Goal: Navigation & Orientation: Understand site structure

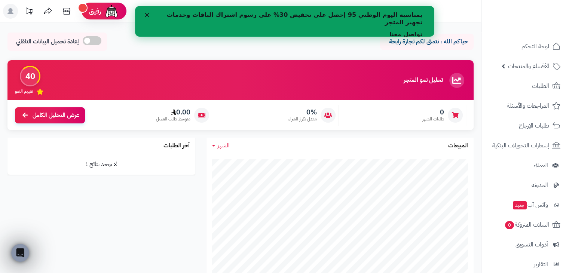
click at [147, 14] on polygon "إغلاق" at bounding box center [146, 15] width 4 height 4
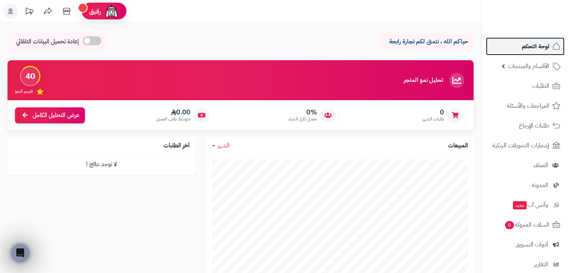
click at [540, 44] on span "لوحة التحكم" at bounding box center [535, 46] width 27 height 10
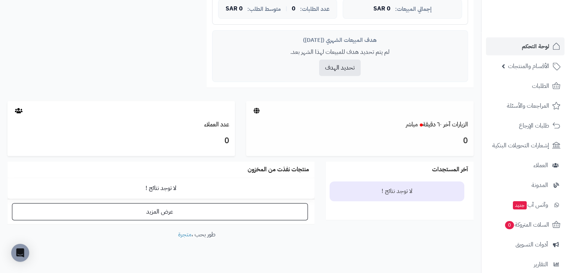
scroll to position [307, 0]
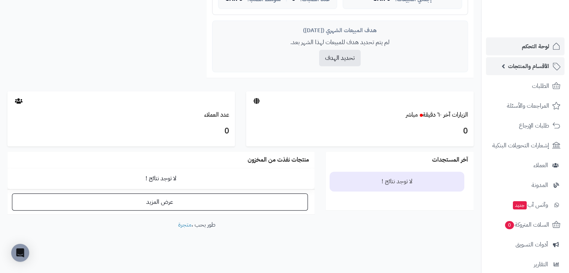
click at [509, 62] on span "الأقسام والمنتجات" at bounding box center [528, 66] width 41 height 10
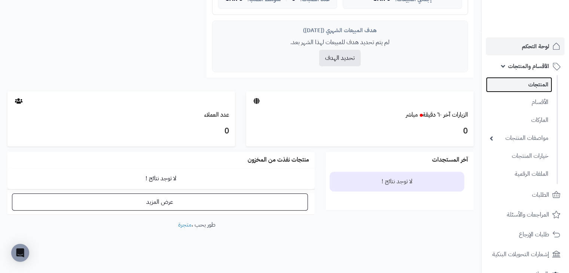
click at [515, 86] on link "المنتجات" at bounding box center [519, 84] width 66 height 15
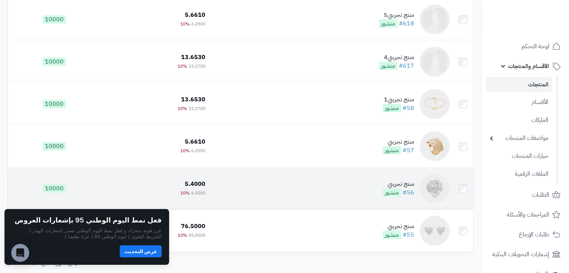
scroll to position [154, 0]
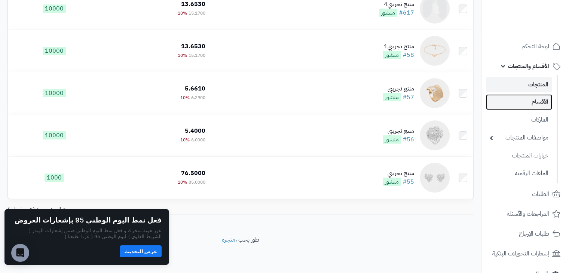
click at [509, 104] on link "الأقسام" at bounding box center [519, 101] width 66 height 15
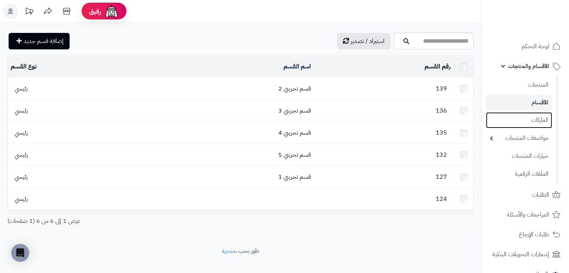
click at [520, 117] on link "الماركات" at bounding box center [519, 120] width 66 height 16
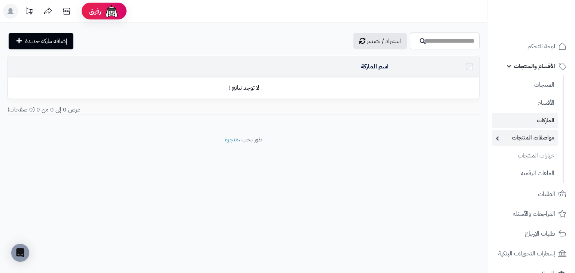
drag, startPoint x: 0, startPoint y: 0, endPoint x: 531, endPoint y: 143, distance: 549.8
click at [529, 141] on link "مواصفات المنتجات" at bounding box center [525, 137] width 66 height 15
click at [524, 137] on link "مواصفات المنتجات" at bounding box center [525, 137] width 66 height 15
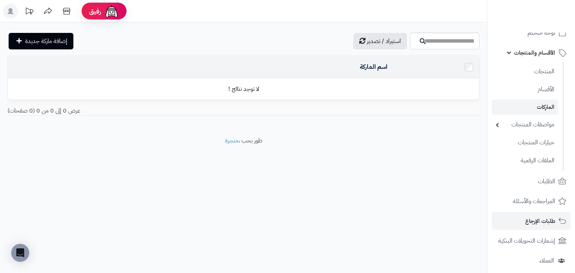
scroll to position [75, 0]
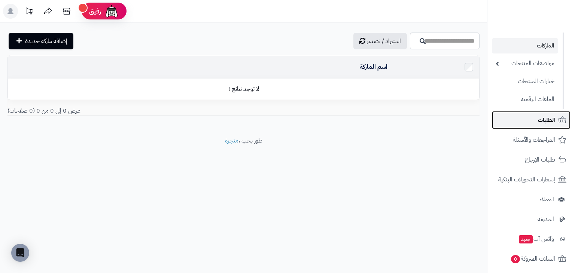
click at [533, 124] on link "الطلبات" at bounding box center [531, 120] width 79 height 18
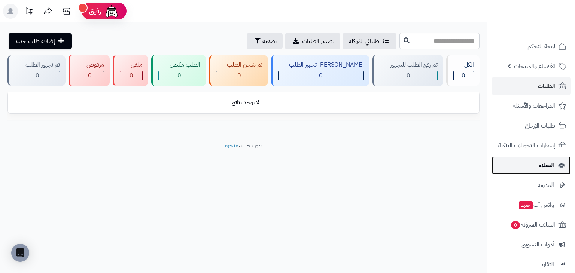
click at [540, 165] on span "العملاء" at bounding box center [546, 165] width 15 height 10
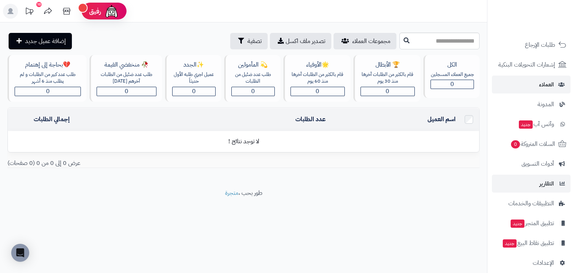
scroll to position [89, 0]
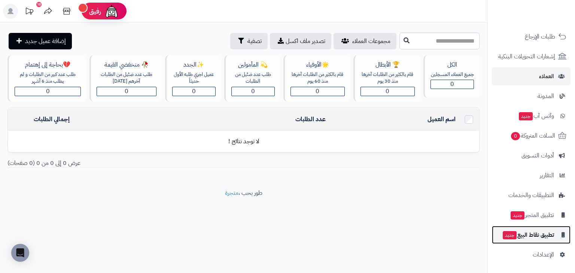
click at [546, 232] on span "تطبيق نقاط البيع جديد" at bounding box center [528, 235] width 52 height 10
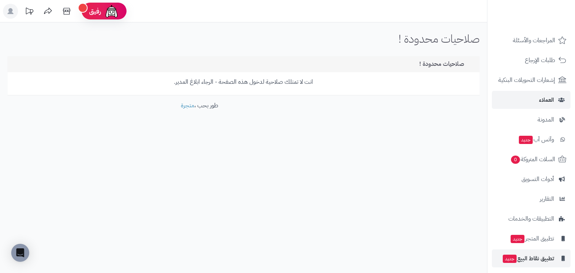
scroll to position [89, 0]
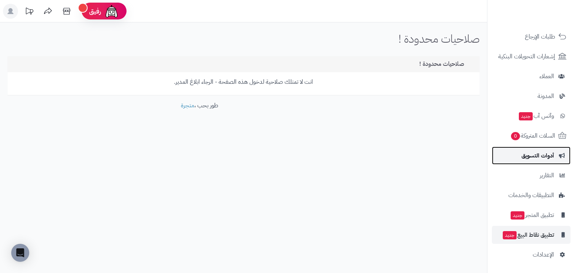
click at [540, 154] on span "أدوات التسويق" at bounding box center [537, 155] width 33 height 10
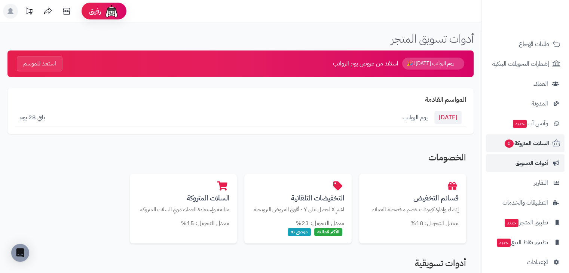
scroll to position [89, 0]
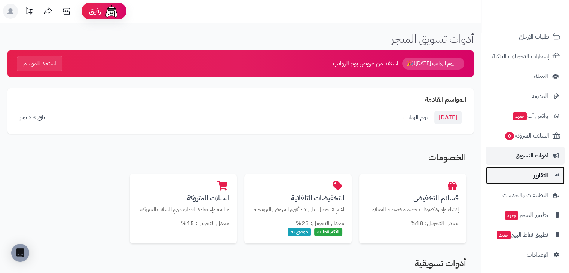
drag, startPoint x: 549, startPoint y: 177, endPoint x: 550, endPoint y: 172, distance: 5.1
click at [549, 177] on link "التقارير" at bounding box center [525, 176] width 79 height 18
